Goal: Transaction & Acquisition: Book appointment/travel/reservation

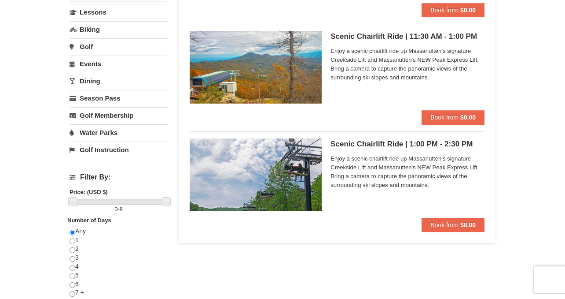
scroll to position [171, 0]
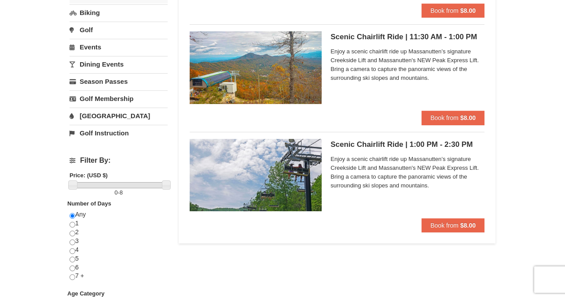
click at [449, 147] on h5 "Scenic Chairlift Ride | 1:00 PM - 2:30 PM Massanutten Scenic Chairlift Rides" at bounding box center [408, 144] width 154 height 9
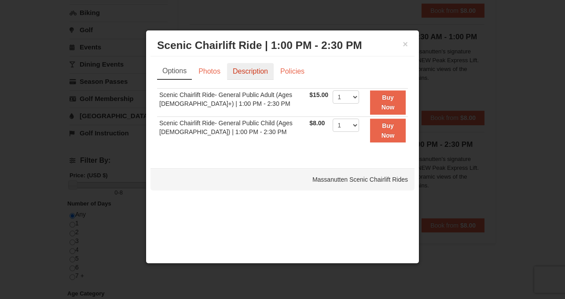
click at [251, 76] on link "Description" at bounding box center [250, 71] width 47 height 17
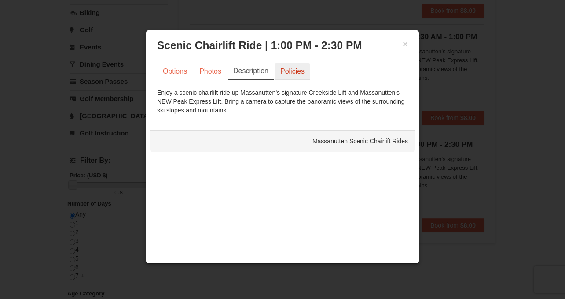
click at [294, 68] on link "Policies" at bounding box center [293, 71] width 36 height 17
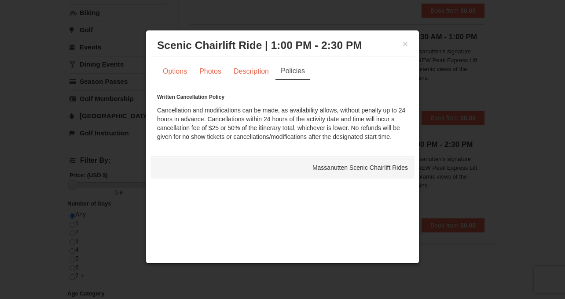
click at [409, 42] on div "× Scenic Chairlift Ride | 1:00 PM - 2:30 PM Massanutten Scenic Chairlift Rides" at bounding box center [283, 46] width 264 height 22
click at [407, 44] on button "×" at bounding box center [405, 44] width 5 height 9
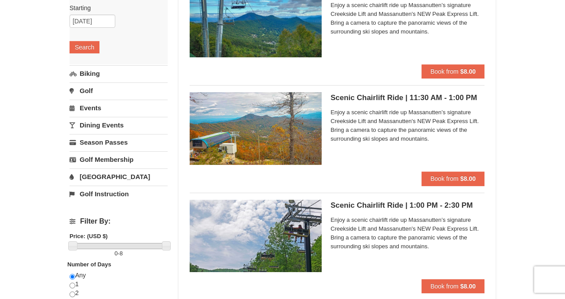
scroll to position [0, 0]
